Goal: Complete application form: Complete application form

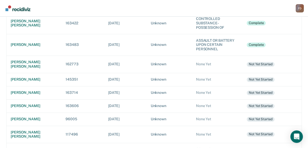
scroll to position [198, 0]
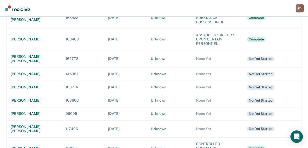
click at [30, 99] on div "[PERSON_NAME]" at bounding box center [34, 101] width 47 height 4
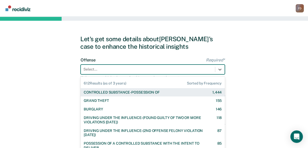
scroll to position [19, 0]
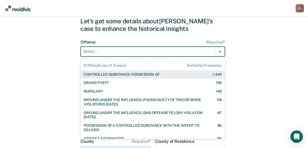
click at [169, 57] on div "612 results available. Use Up and Down to choose options, press Enter to select…" at bounding box center [153, 52] width 144 height 10
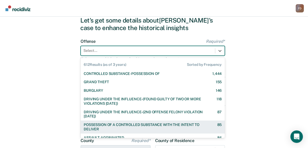
click at [150, 126] on div "POSSESSION OF A CONTROLLED SUBSTANCE WITH THE INTENT TO DELIVER" at bounding box center [146, 127] width 124 height 9
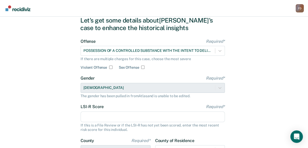
click at [106, 119] on input "LSI-R Score Required*" at bounding box center [153, 117] width 144 height 11
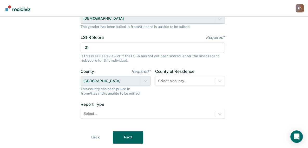
scroll to position [102, 0]
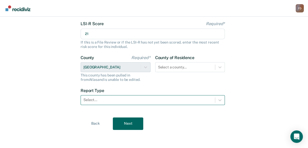
type input "21"
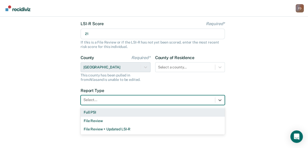
click at [172, 100] on div at bounding box center [147, 99] width 129 height 5
click at [158, 114] on div "Full PSI" at bounding box center [153, 112] width 144 height 9
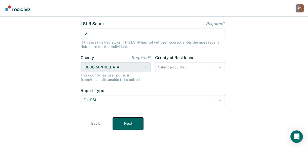
click at [126, 123] on button "Next" at bounding box center [128, 124] width 30 height 12
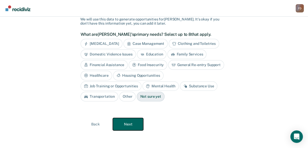
scroll to position [0, 0]
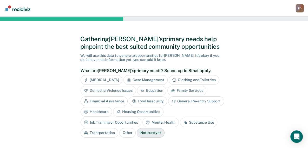
click at [180, 121] on div "Substance Use" at bounding box center [198, 123] width 37 height 10
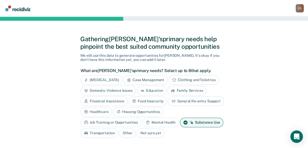
click at [142, 121] on div "Mental Health" at bounding box center [160, 123] width 36 height 10
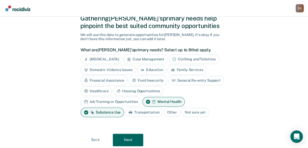
scroll to position [36, 0]
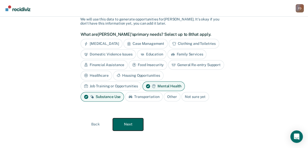
click at [126, 124] on button "Next" at bounding box center [128, 125] width 30 height 12
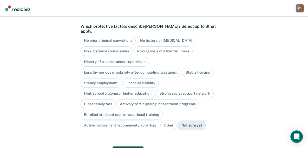
scroll to position [50, 0]
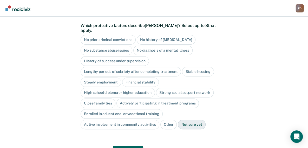
click at [171, 35] on div "No history of [MEDICAL_DATA]" at bounding box center [166, 40] width 59 height 10
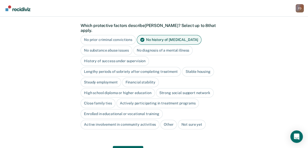
click at [112, 78] on div "Steady employment" at bounding box center [101, 83] width 41 height 10
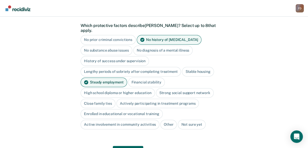
click at [119, 88] on div "High school diploma or higher education" at bounding box center [118, 93] width 74 height 10
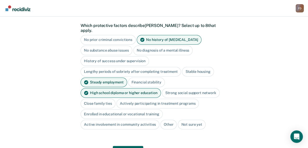
click at [106, 99] on div "Close family ties" at bounding box center [98, 104] width 35 height 10
click at [190, 67] on div "Stable housing" at bounding box center [198, 72] width 32 height 10
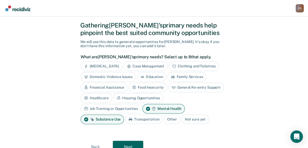
click at [142, 108] on div "Mental Health" at bounding box center [163, 109] width 42 height 10
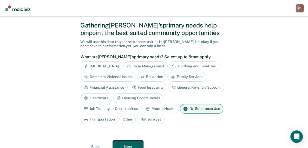
click at [129, 145] on button "Next" at bounding box center [128, 147] width 30 height 12
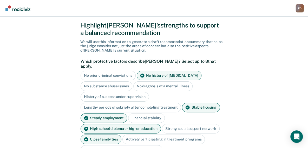
click at [176, 82] on div "No diagnosis of a mental illness" at bounding box center [163, 87] width 60 height 10
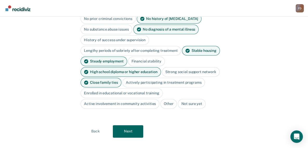
scroll to position [72, 0]
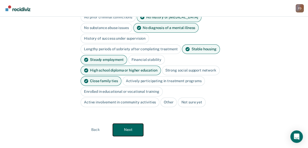
click at [130, 124] on button "Next" at bounding box center [128, 130] width 30 height 12
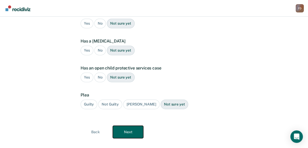
scroll to position [0, 0]
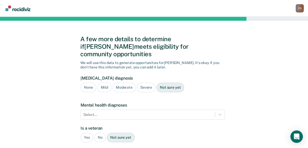
click at [143, 83] on div "Severe" at bounding box center [146, 88] width 18 height 10
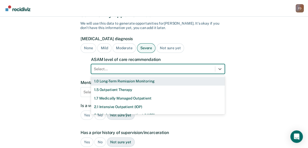
click at [138, 74] on div "11 results available. Use Up and Down to choose options, press Enter to select …" at bounding box center [158, 69] width 134 height 10
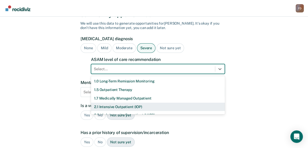
scroll to position [40, 0]
click at [138, 103] on div "2.1 Intensive Outpatient (IOP)" at bounding box center [158, 107] width 134 height 9
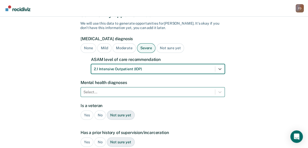
scroll to position [63, 0]
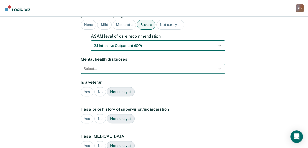
click at [137, 74] on div "Select..." at bounding box center [153, 69] width 144 height 10
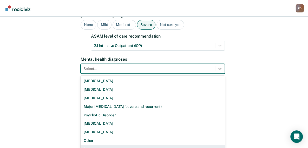
click at [94, 145] on div "None" at bounding box center [153, 149] width 144 height 9
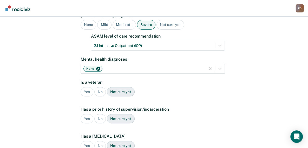
click at [99, 87] on div "No" at bounding box center [100, 92] width 12 height 10
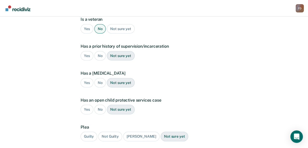
scroll to position [127, 0]
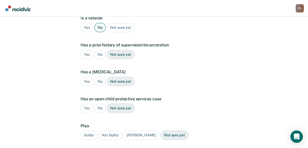
click at [87, 50] on div "Yes" at bounding box center [87, 55] width 13 height 10
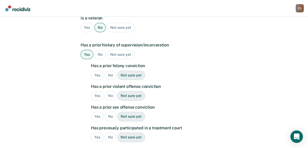
click at [109, 71] on div "No" at bounding box center [111, 76] width 12 height 10
click at [110, 91] on div "No" at bounding box center [111, 96] width 12 height 10
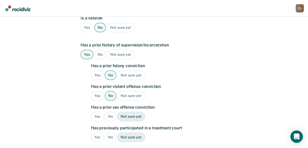
click at [110, 112] on div "No" at bounding box center [111, 117] width 12 height 10
click at [110, 133] on div "No" at bounding box center [111, 138] width 12 height 10
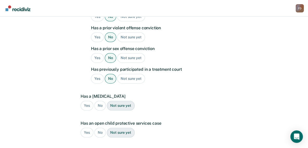
scroll to position [217, 0]
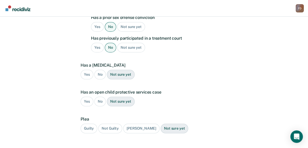
click at [101, 70] on div "No" at bounding box center [100, 75] width 12 height 10
click at [100, 97] on div "No" at bounding box center [100, 102] width 12 height 10
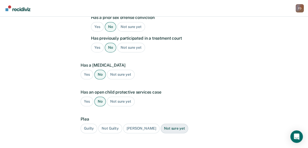
click at [86, 124] on div "Guilty" at bounding box center [89, 129] width 17 height 10
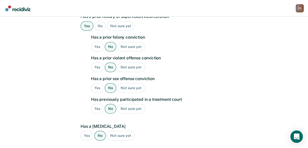
scroll to position [241, 0]
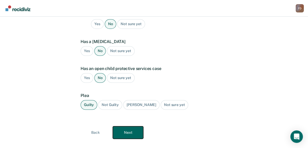
click at [134, 127] on button "Next" at bounding box center [128, 133] width 30 height 12
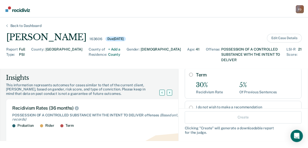
scroll to position [100, 0]
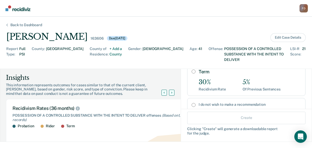
click at [192, 70] on input "Term" at bounding box center [194, 72] width 4 height 4
radio input "true"
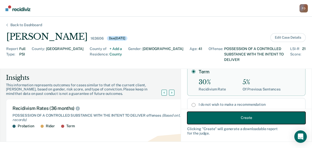
click at [238, 116] on button "Create" at bounding box center [246, 118] width 118 height 12
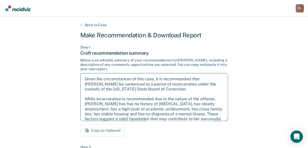
scroll to position [33, 0]
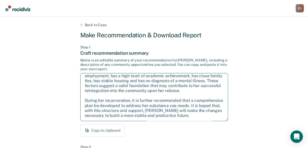
drag, startPoint x: 84, startPoint y: 79, endPoint x: 230, endPoint y: 135, distance: 156.5
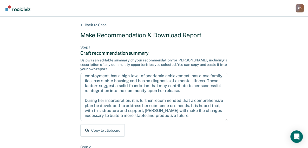
click at [143, 128] on div "Copy to clipboard" at bounding box center [154, 131] width 148 height 12
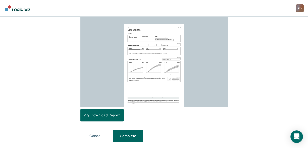
scroll to position [148, 0]
click at [108, 115] on button "Download Report" at bounding box center [101, 115] width 43 height 12
click at [132, 136] on button "Complete" at bounding box center [128, 136] width 30 height 12
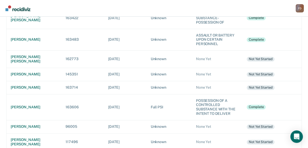
scroll to position [218, 0]
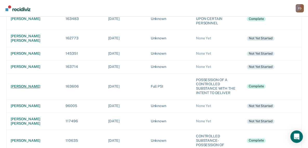
click at [28, 84] on td "[PERSON_NAME]" at bounding box center [33, 87] width 55 height 26
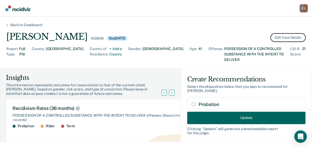
click at [283, 39] on button "Edit Case Details" at bounding box center [287, 37] width 35 height 9
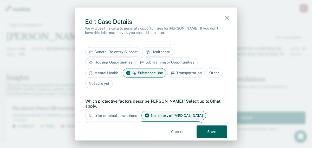
scroll to position [196, 0]
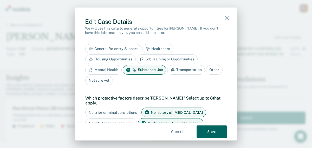
click at [107, 68] on div "Mental Health" at bounding box center [103, 70] width 36 height 10
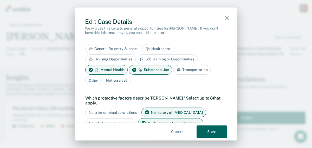
click at [186, 119] on div "No diagnosis of a mental illness" at bounding box center [171, 124] width 66 height 10
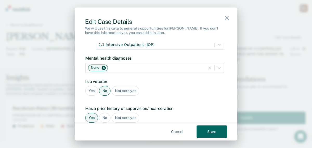
scroll to position [411, 0]
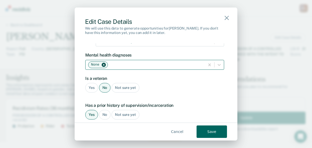
click at [102, 63] on icon "Remove None" at bounding box center [104, 65] width 4 height 4
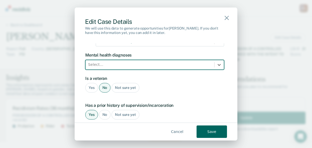
scroll to position [2, 0]
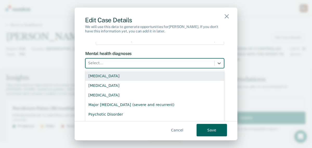
click at [111, 60] on div at bounding box center [149, 63] width 123 height 6
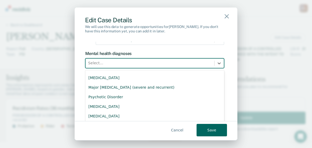
scroll to position [20, 0]
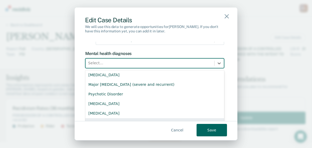
click at [99, 119] on div "Other" at bounding box center [154, 124] width 139 height 10
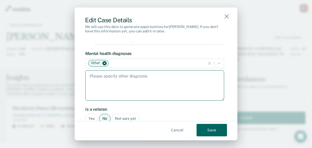
click at [104, 70] on textarea at bounding box center [154, 85] width 139 height 30
type textarea "Anxiety and [MEDICAL_DATA]"
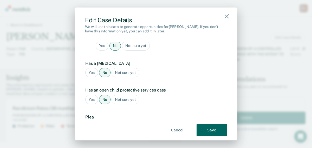
scroll to position [603, 0]
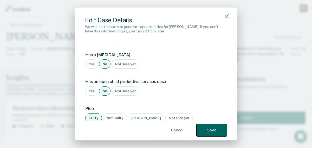
click at [208, 131] on button "Save" at bounding box center [212, 130] width 30 height 12
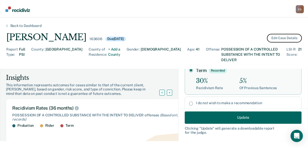
scroll to position [104, 0]
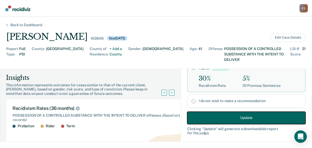
click at [250, 116] on button "Update" at bounding box center [246, 118] width 118 height 12
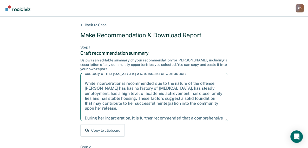
scroll to position [38, 0]
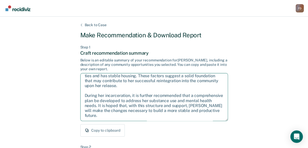
drag, startPoint x: 84, startPoint y: 80, endPoint x: 226, endPoint y: 127, distance: 149.0
click at [226, 127] on div "Step 1 Craft recommendation summary Below is an editable summary of your recomm…" at bounding box center [154, 91] width 148 height 92
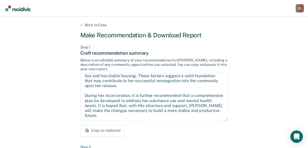
click at [155, 130] on div "Copy to clipboard" at bounding box center [154, 131] width 148 height 12
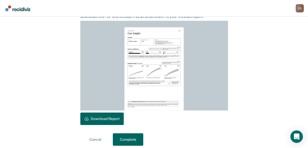
scroll to position [148, 0]
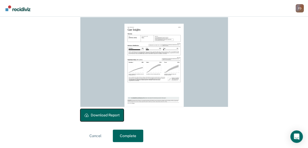
click at [105, 114] on button "Download Report" at bounding box center [101, 115] width 43 height 12
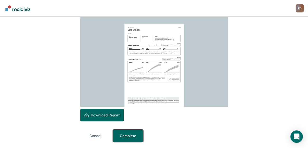
click at [126, 134] on button "Complete" at bounding box center [128, 136] width 30 height 12
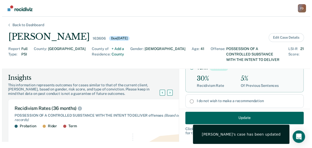
scroll to position [0, 0]
